Goal: Navigation & Orientation: Find specific page/section

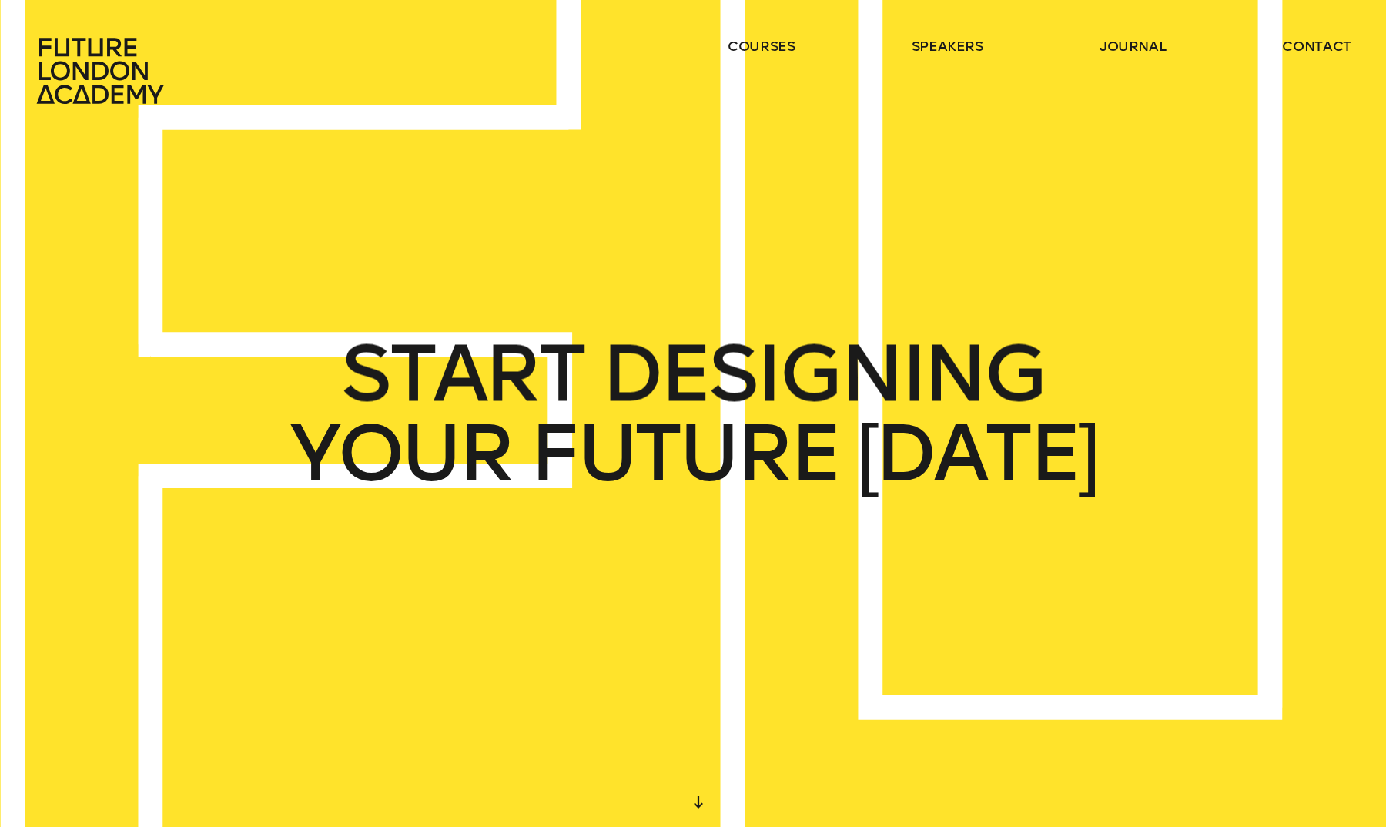
scroll to position [-25, 0]
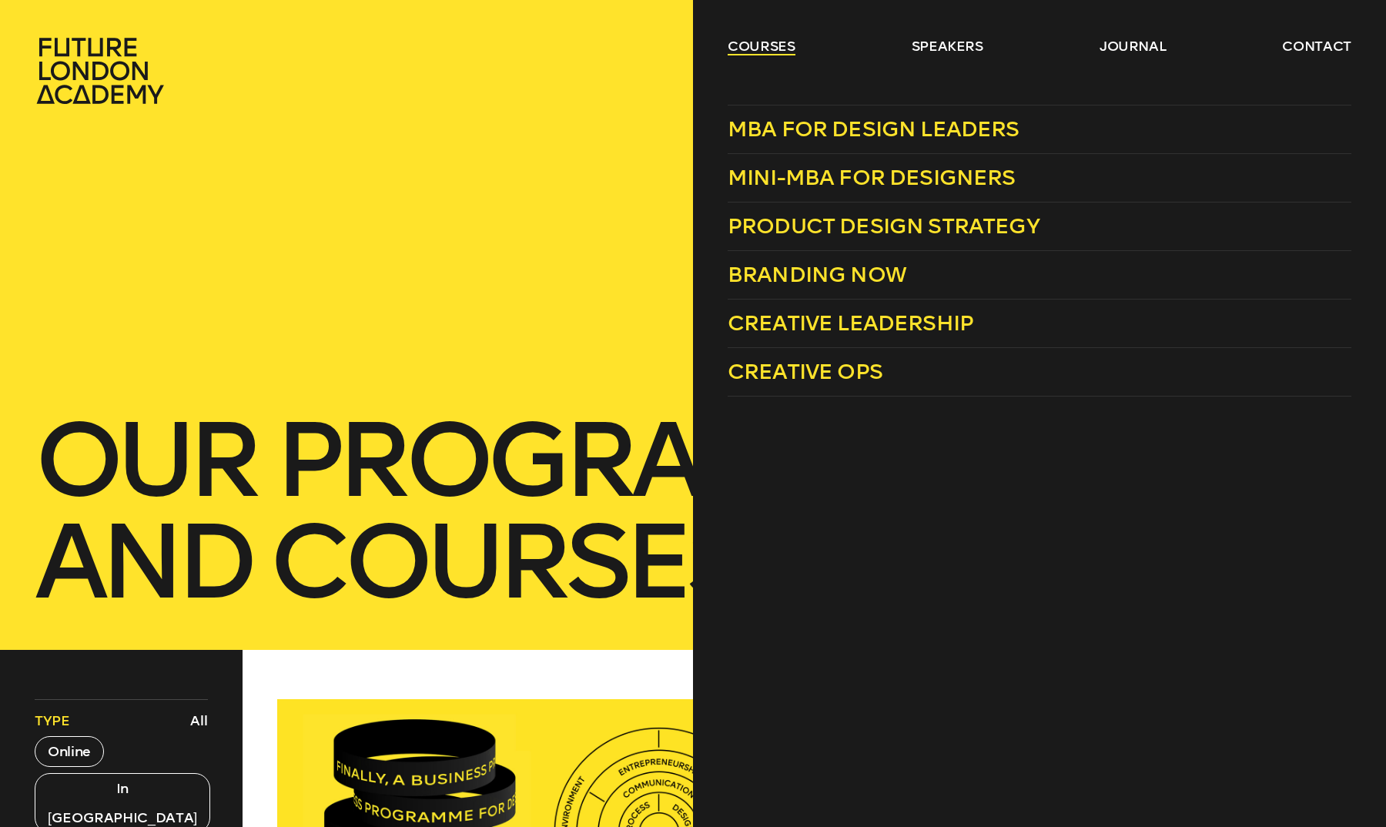
click at [740, 50] on link "courses" at bounding box center [762, 46] width 68 height 18
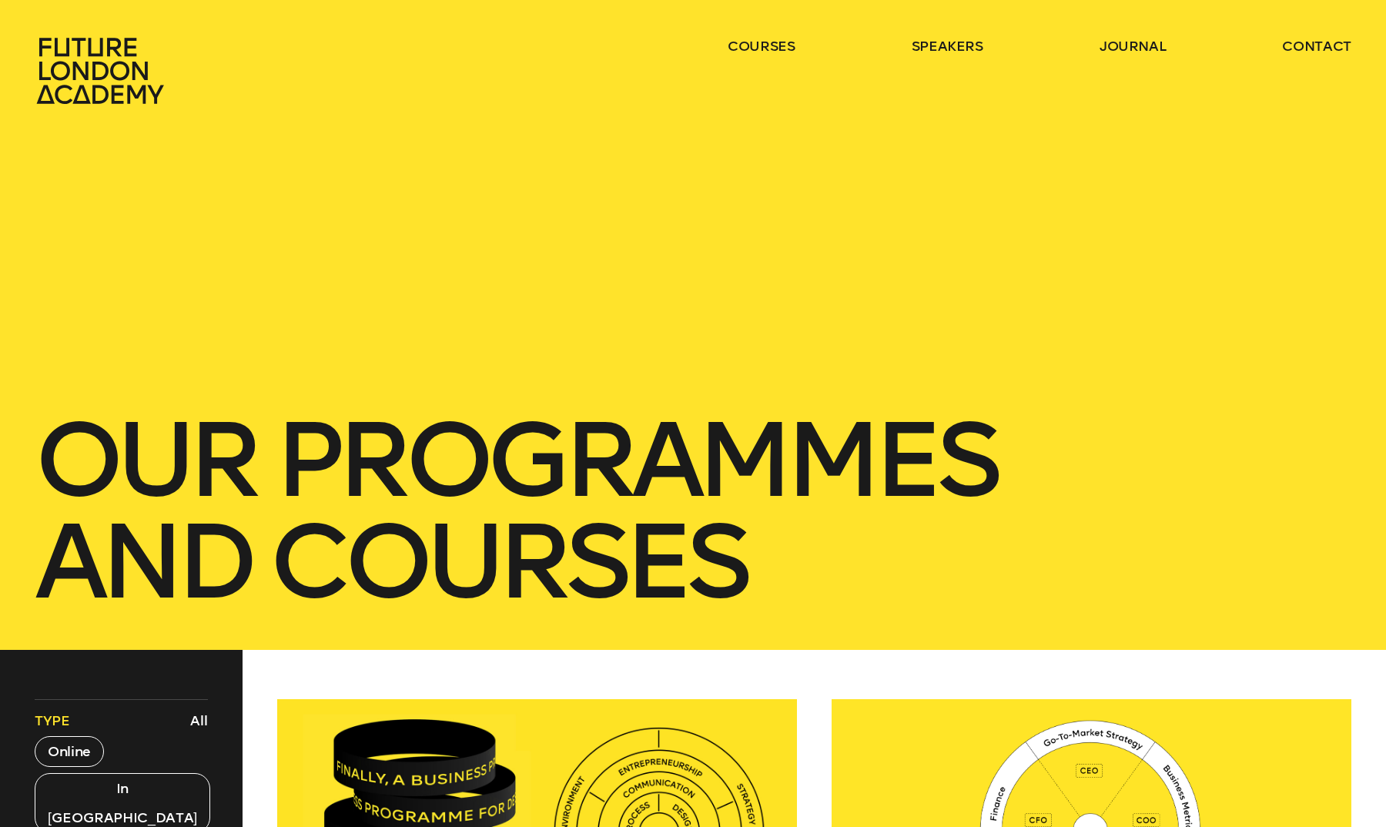
click at [744, 36] on header "courses speakers journal contact" at bounding box center [693, 52] width 1386 height 105
click at [110, 85] on icon at bounding box center [103, 71] width 136 height 68
